Goal: Check status: Check status

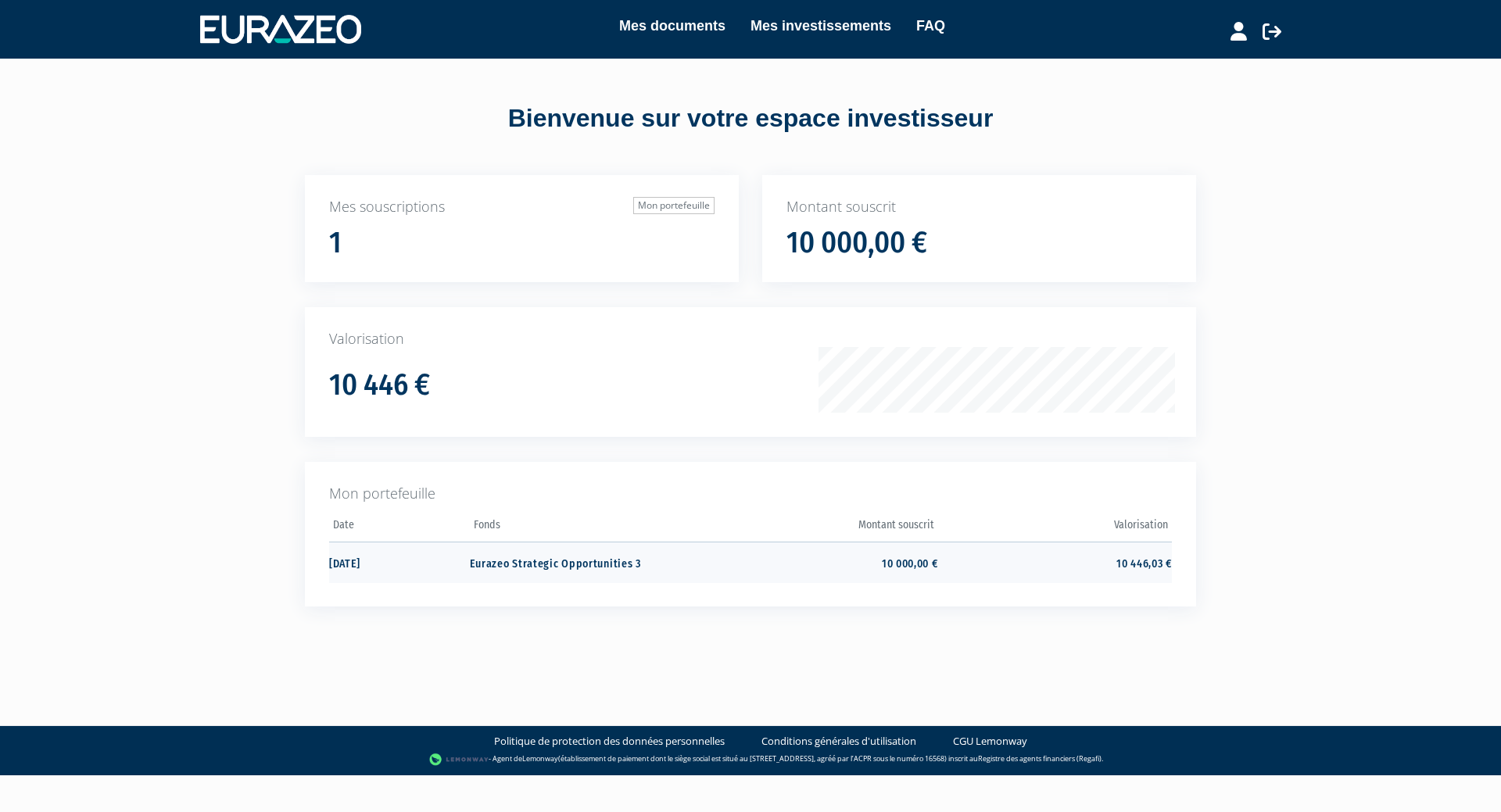
click at [1149, 562] on td "10 446,03 €" at bounding box center [1055, 562] width 234 height 41
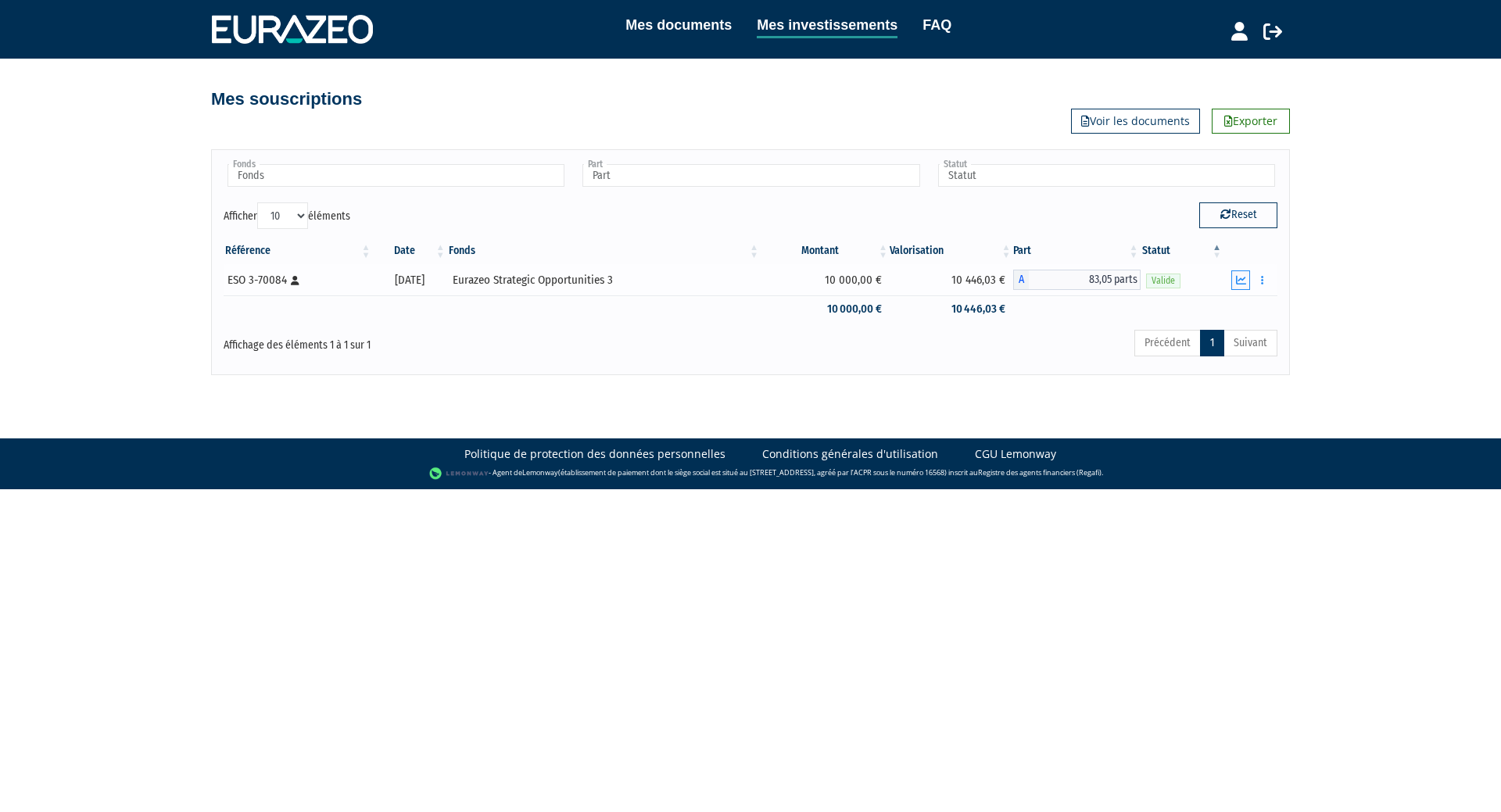
click at [1239, 280] on icon "button" at bounding box center [1241, 280] width 10 height 10
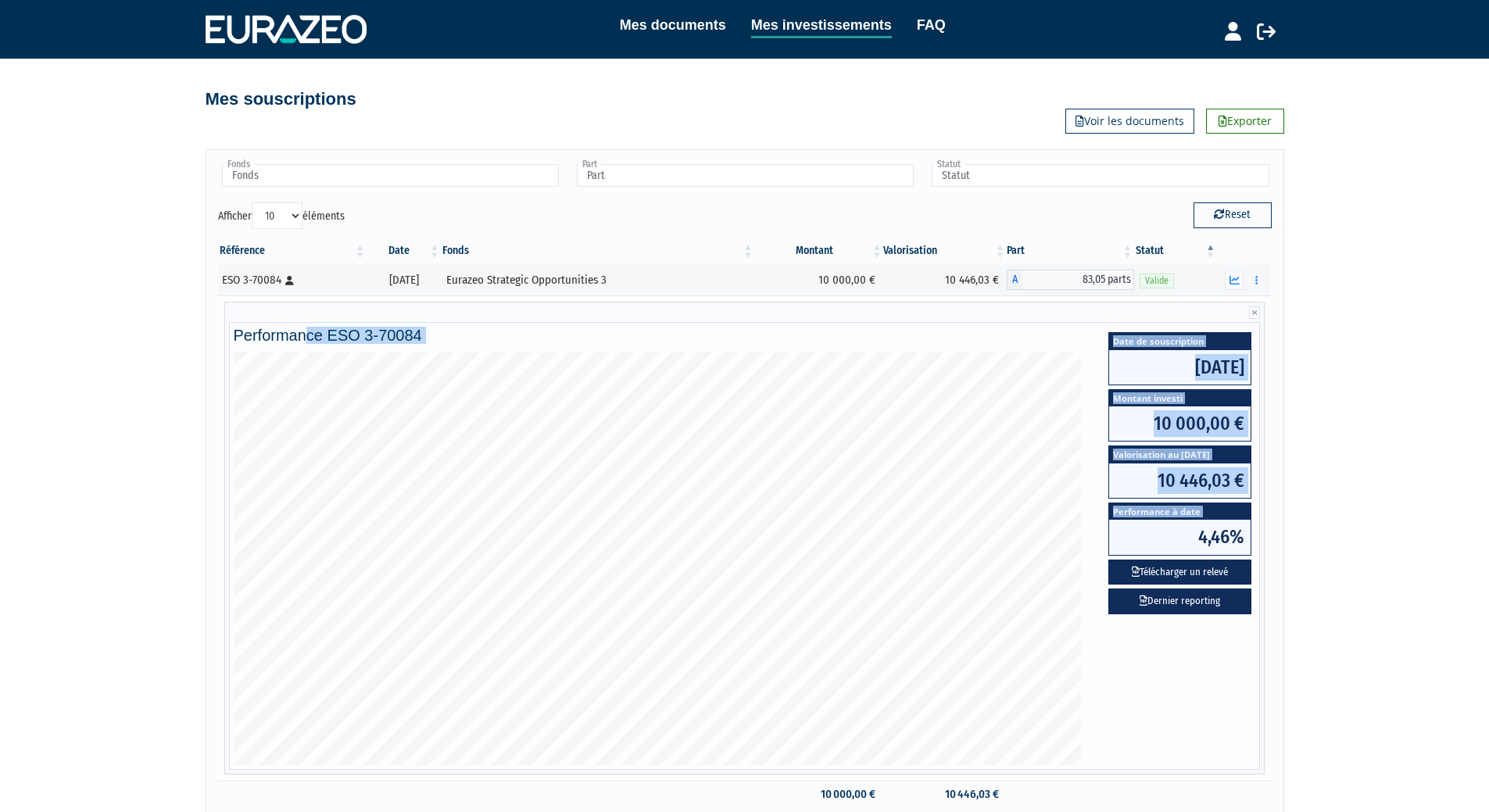
drag, startPoint x: 1188, startPoint y: 530, endPoint x: 1271, endPoint y: 530, distance: 83.0
click at [1271, 530] on tr "Performance ESO 3-70084 Date de souscription 16/09/2024 Montant investi 10 000,…" at bounding box center [744, 538] width 1054 height 485
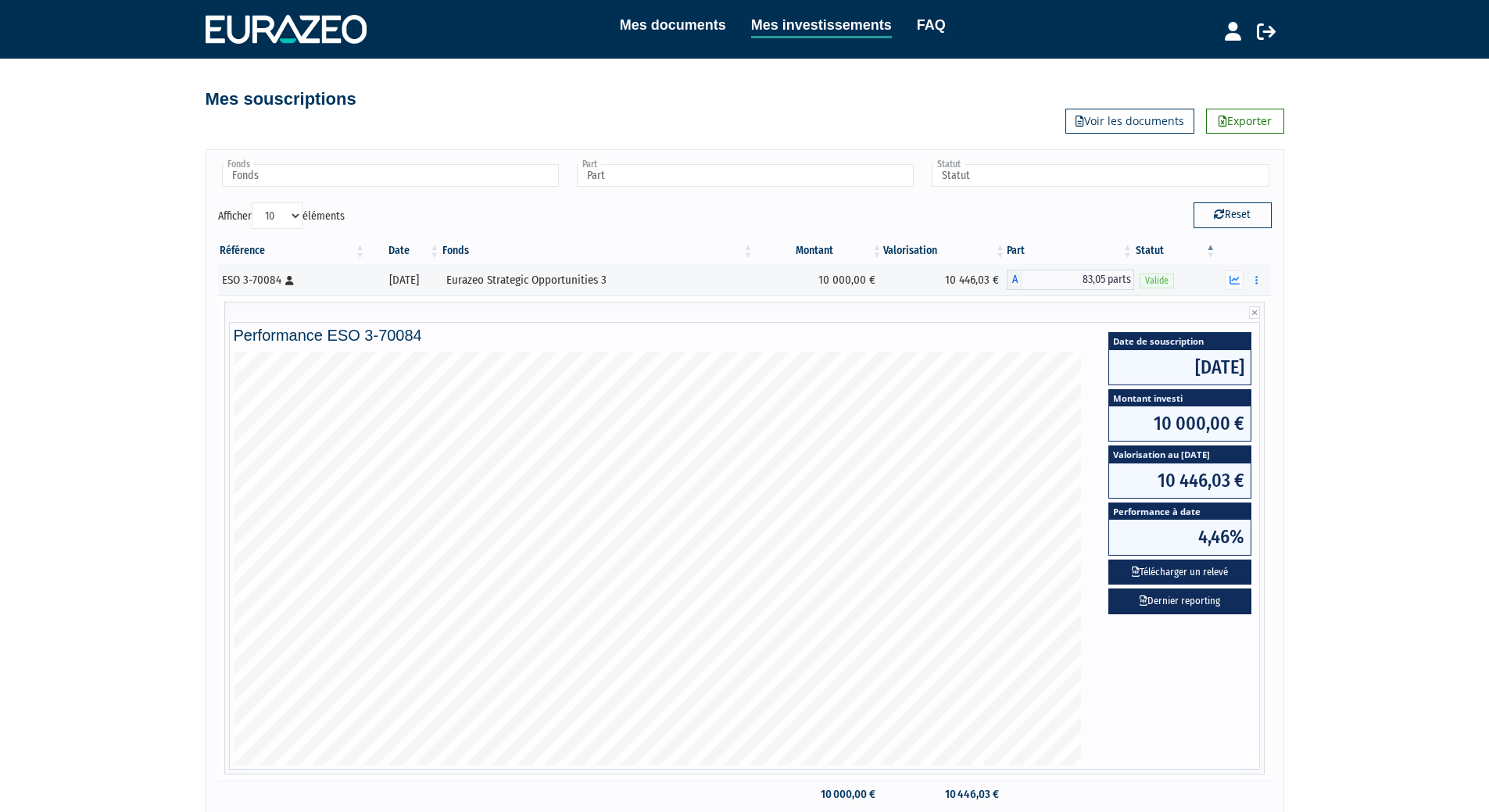
click at [1246, 536] on span "4,46%" at bounding box center [1180, 537] width 142 height 34
drag, startPoint x: 391, startPoint y: 278, endPoint x: 449, endPoint y: 280, distance: 58.0
click at [435, 280] on div "[DATE]" at bounding box center [404, 280] width 64 height 17
